Goal: Task Accomplishment & Management: Manage account settings

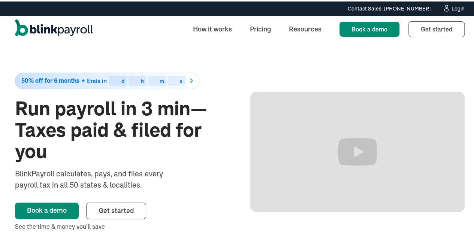
drag, startPoint x: 0, startPoint y: 0, endPoint x: 453, endPoint y: 7, distance: 452.8
click at [453, 7] on div "Login" at bounding box center [457, 6] width 13 height 5
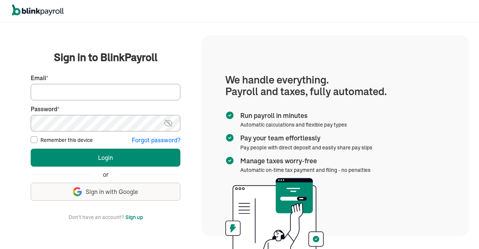
drag, startPoint x: 0, startPoint y: 0, endPoint x: 129, endPoint y: 93, distance: 158.6
click at [129, 93] on input "Email *" at bounding box center [106, 92] width 150 height 16
type input "hr@vertonsolutions.com"
click at [173, 120] on img at bounding box center [168, 123] width 9 height 9
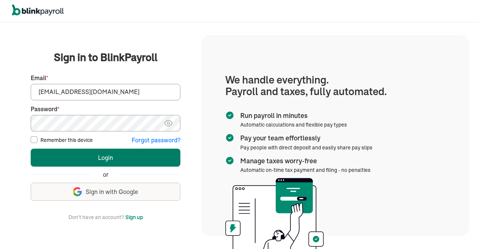
click at [137, 158] on button "Login" at bounding box center [106, 158] width 150 height 18
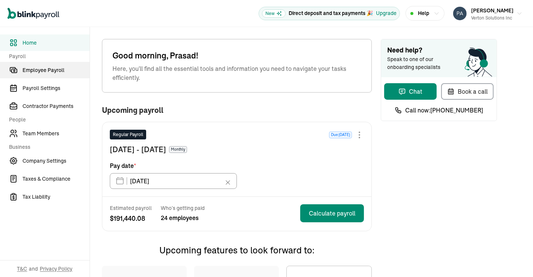
click at [50, 75] on link "Employee Payroll" at bounding box center [45, 70] width 90 height 16
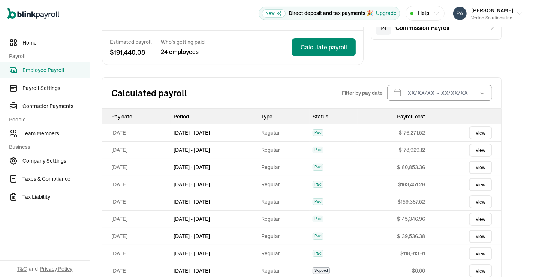
scroll to position [142, 0]
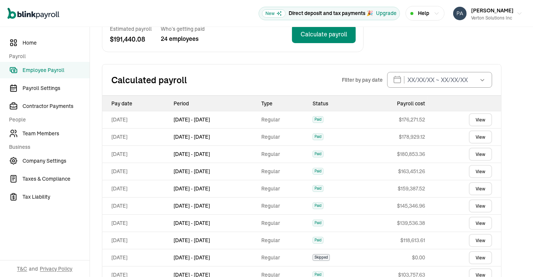
click at [524, 176] on div "Employee Payroll Schedule Monthly Upcoming Regular Payroll Due today Sep 1 - Se…" at bounding box center [311, 99] width 443 height 429
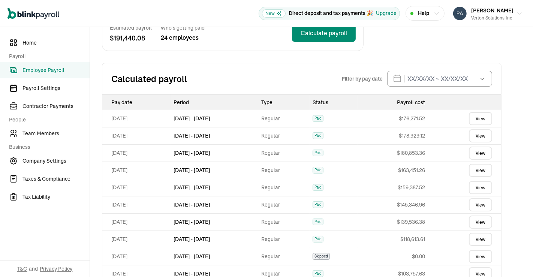
scroll to position [140, 0]
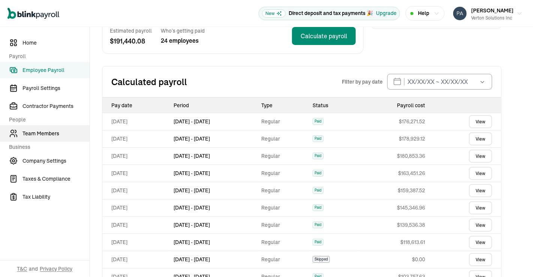
click at [45, 136] on span "Team Members" at bounding box center [55, 134] width 67 height 8
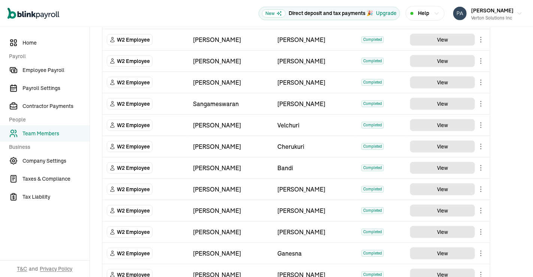
scroll to position [451, 0]
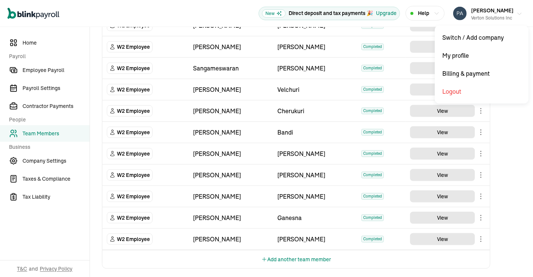
click at [505, 10] on div "Prasad Rao Verton Solutions Inc" at bounding box center [492, 14] width 42 height 16
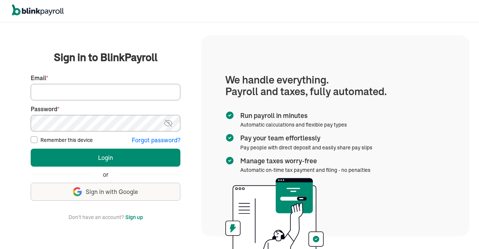
click at [95, 87] on input "Email *" at bounding box center [106, 92] width 150 height 16
type input "vamshi@elcotechsolutions.com"
click at [173, 125] on img at bounding box center [168, 123] width 9 height 9
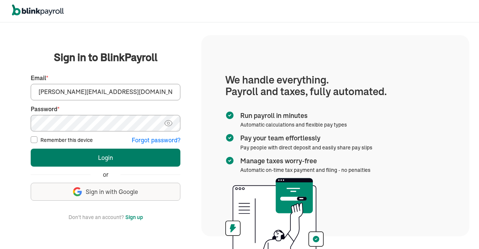
click at [141, 155] on button "Login" at bounding box center [106, 158] width 150 height 18
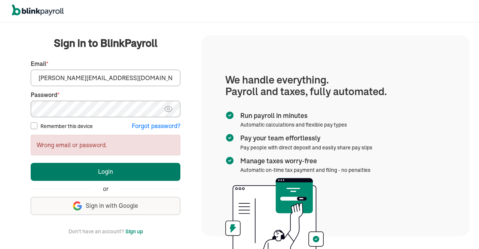
click at [128, 173] on button "Login" at bounding box center [106, 172] width 150 height 18
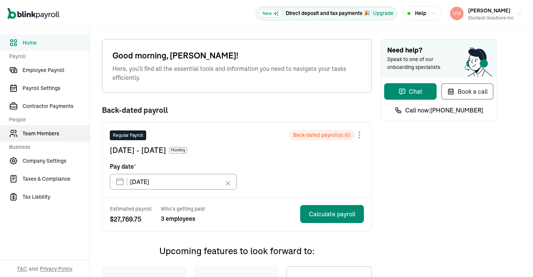
click at [45, 134] on span "Team Members" at bounding box center [55, 134] width 67 height 8
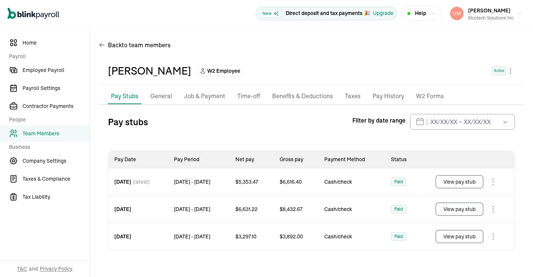
click at [171, 100] on li "General" at bounding box center [161, 96] width 28 height 16
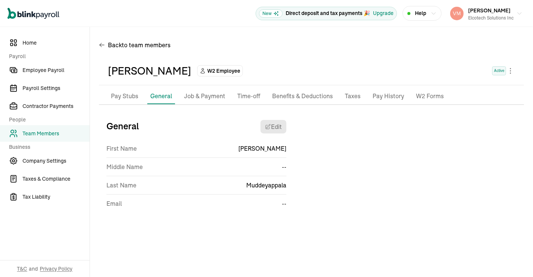
click at [207, 100] on p "Job & Payment" at bounding box center [204, 96] width 41 height 10
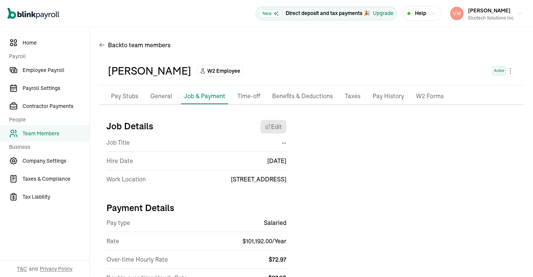
select select "10935 Estate Ln"
select select "4"
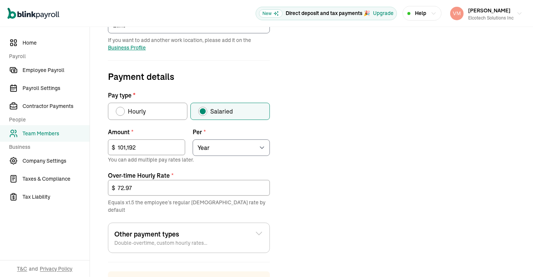
scroll to position [206, 0]
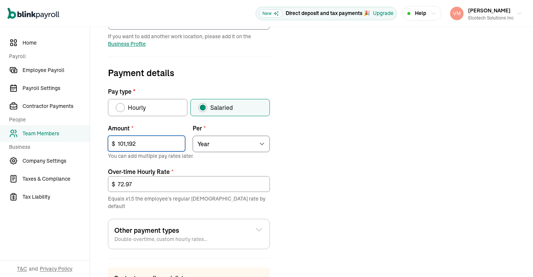
click at [147, 143] on input "101,192" at bounding box center [146, 144] width 77 height 16
type input "1"
type input "92,581"
click at [349, 144] on div "Job details Job title (optional) Hire date * 02/17/2025 Feb 2025 Mon Tue Wed Th…" at bounding box center [311, 126] width 425 height 436
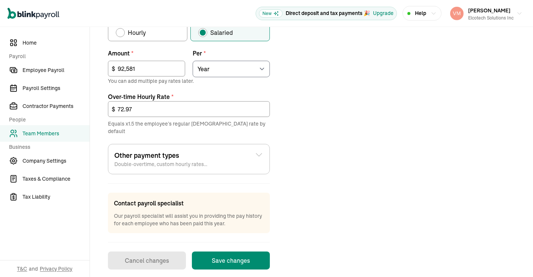
click at [237, 251] on button "Save changes" at bounding box center [231, 260] width 78 height 18
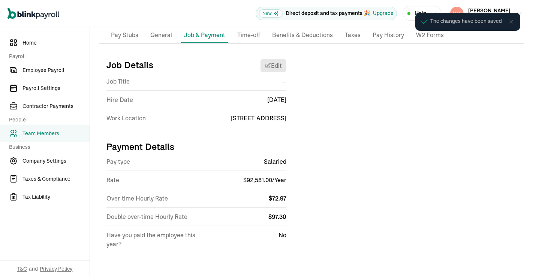
scroll to position [60, 0]
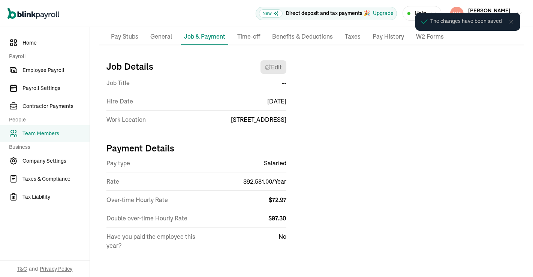
click at [330, 129] on div "Job Details Edit Job Title -- Hire Date Feb 17,2025 Work Location 10935 Estate …" at bounding box center [311, 157] width 425 height 207
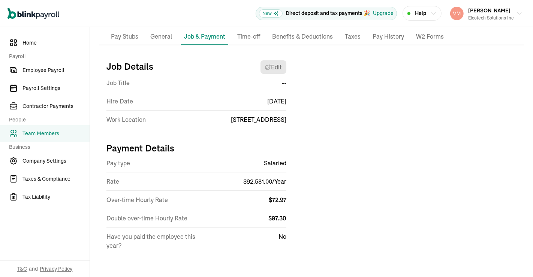
drag, startPoint x: 194, startPoint y: 117, endPoint x: 287, endPoint y: 112, distance: 93.0
click at [287, 112] on div "Job Details Edit Job Title -- Hire Date Feb 17,2025 Work Location 10935 Estate …" at bounding box center [311, 157] width 425 height 207
click at [51, 73] on span "Employee Payroll" at bounding box center [55, 70] width 67 height 8
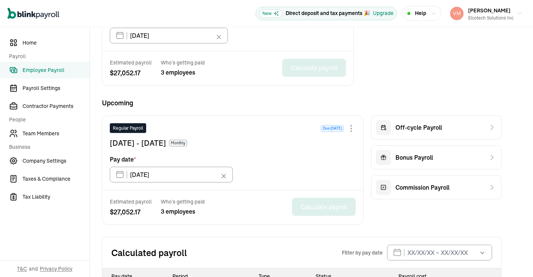
scroll to position [279, 0]
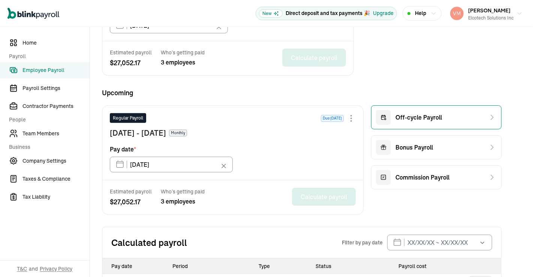
click at [414, 116] on span "Off-cycle Payroll" at bounding box center [418, 117] width 46 height 9
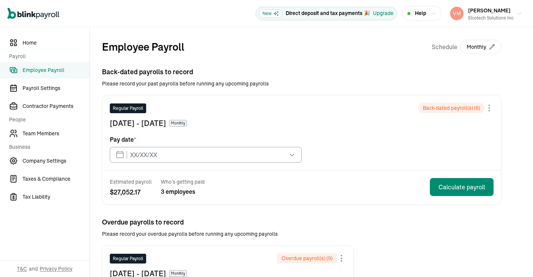
type input "07/31/2024"
type input "01/31/2025"
type input "10/31/2025"
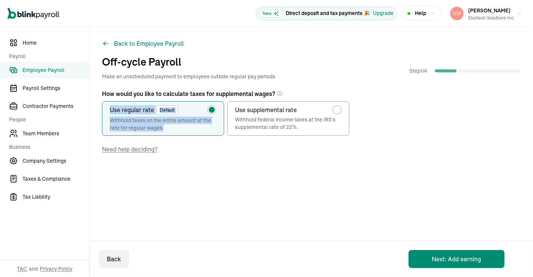
drag, startPoint x: 532, startPoint y: 91, endPoint x: 530, endPoint y: 115, distance: 23.7
click at [530, 115] on div "Back to Employee Payroll Off-cycle Payroll Make an unscheduled payment to emplo…" at bounding box center [311, 117] width 443 height 181
click at [473, 117] on div "How would you like to calculate taxes for supplemental wages? Use regular rate …" at bounding box center [311, 142] width 419 height 106
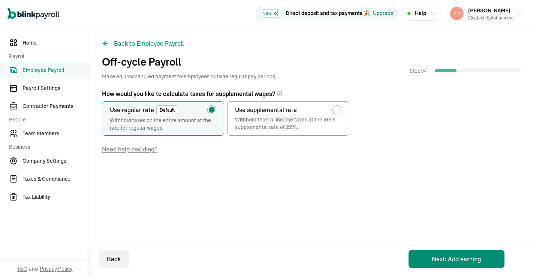
click at [325, 49] on div "Back to Employee Payroll Off-cycle Payroll Make an unscheduled payment to emplo…" at bounding box center [311, 117] width 443 height 181
click at [465, 252] on button "Next: Add earning" at bounding box center [456, 259] width 96 height 18
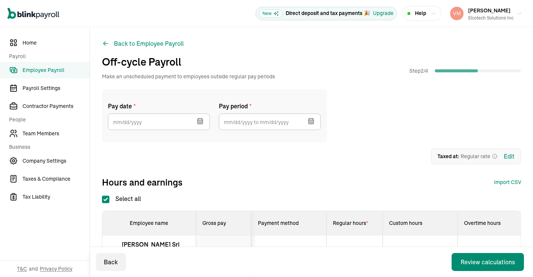
click at [199, 124] on icon "button" at bounding box center [199, 121] width 5 height 5
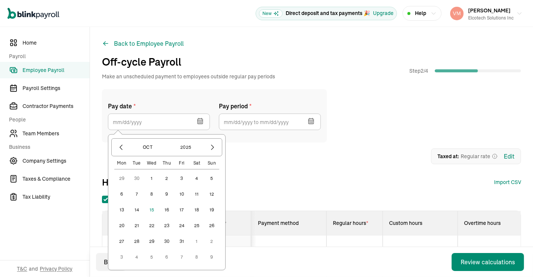
click at [151, 208] on button "15" at bounding box center [151, 209] width 15 height 15
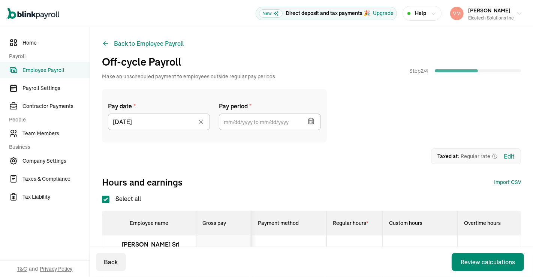
click at [312, 120] on icon "button" at bounding box center [310, 120] width 7 height 7
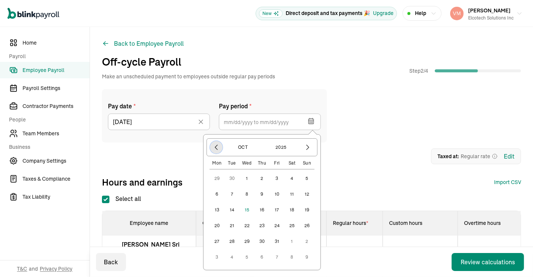
click at [215, 146] on icon "button" at bounding box center [215, 146] width 7 height 7
click at [217, 192] on button "1" at bounding box center [216, 194] width 15 height 15
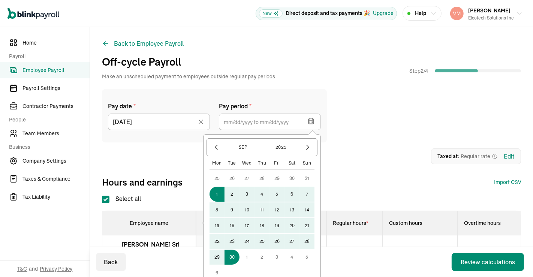
click at [233, 255] on button "30" at bounding box center [231, 256] width 15 height 15
type input "09/01/2025 ~ 09/30/2025"
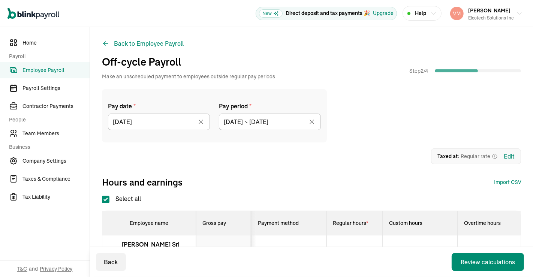
click at [375, 169] on div "Pay date * 10/15/2025 Oct 2025 Mon Tue Wed Thu Fri Sat Sun 29 30 1 2 3 4 5 6 7 …" at bounding box center [311, 138] width 419 height 99
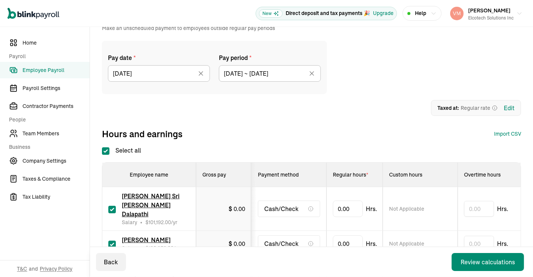
scroll to position [101, 0]
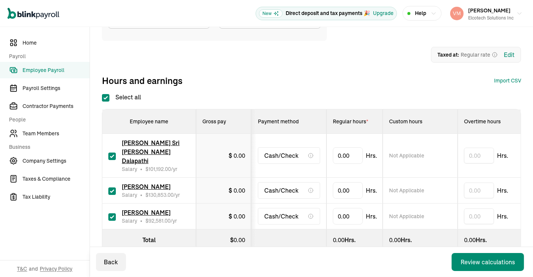
click at [108, 100] on input "Select all" at bounding box center [105, 97] width 7 height 7
checkbox input "false"
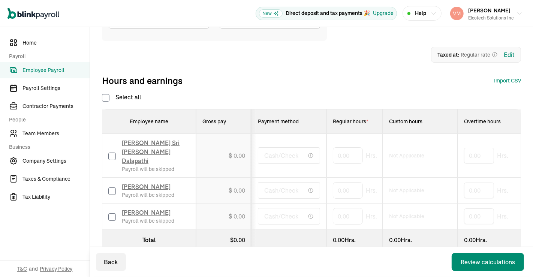
click at [110, 213] on input "checkbox" at bounding box center [111, 216] width 7 height 7
checkbox input "true"
type input "173.33333"
click at [402, 87] on div "Pay date * 10/15/2025 Oct 2025 Mon Tue Wed Thu Fri Sat Sun 29 30 1 2 3 4 5 6 7 …" at bounding box center [311, 119] width 419 height 263
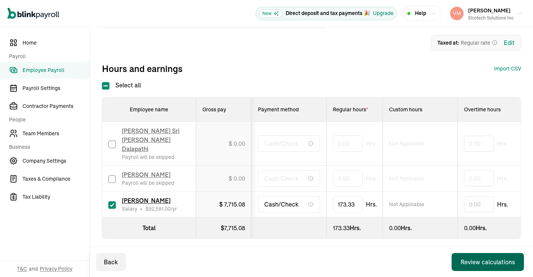
click at [477, 259] on div "Review calculations" at bounding box center [487, 261] width 54 height 9
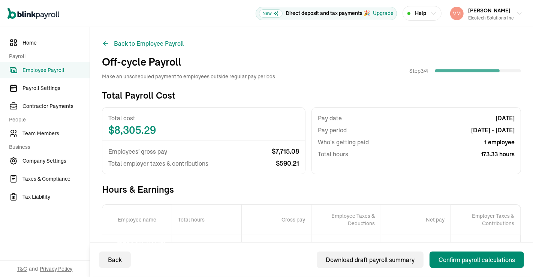
click at [95, 151] on div "Back to Employee Payroll Off-cycle Payroll Make an unscheduled payment to emplo…" at bounding box center [311, 195] width 443 height 337
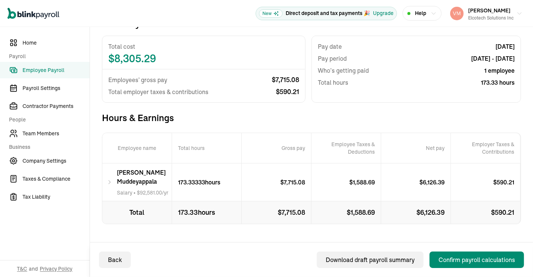
scroll to position [86, 0]
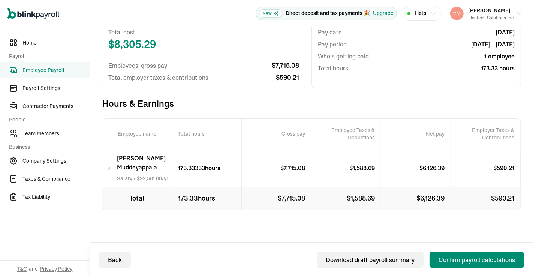
click at [109, 166] on icon at bounding box center [110, 167] width 6 height 9
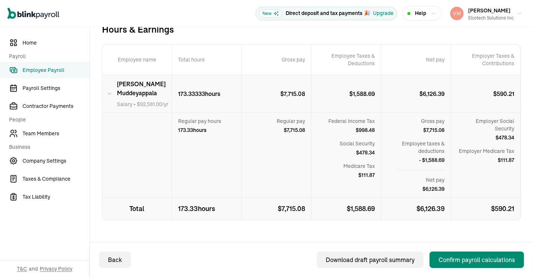
scroll to position [159, 0]
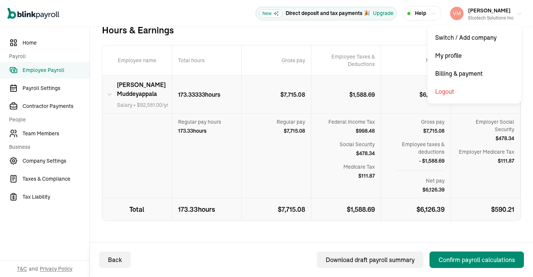
click at [510, 17] on button "Vamshi Krishna Gorakati Elcotech Solutions Inc" at bounding box center [486, 13] width 78 height 19
